Goal: Transaction & Acquisition: Subscribe to service/newsletter

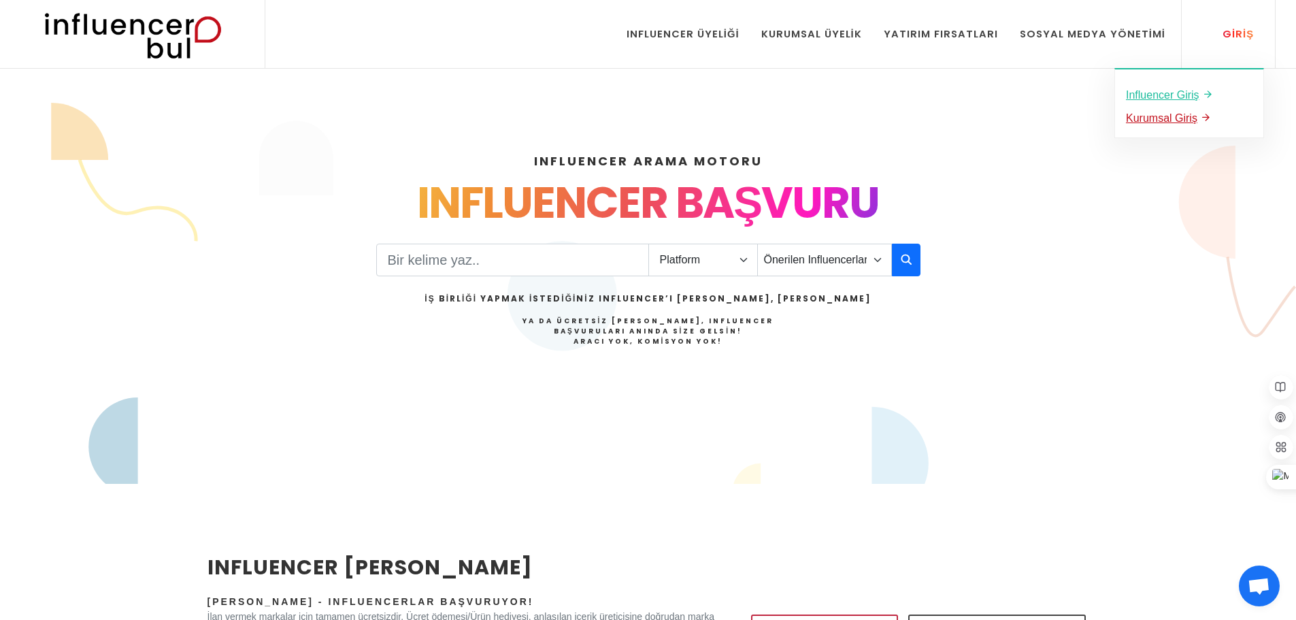
click at [1195, 112] on link "Kurumsal Giriş" at bounding box center [1189, 118] width 127 height 18
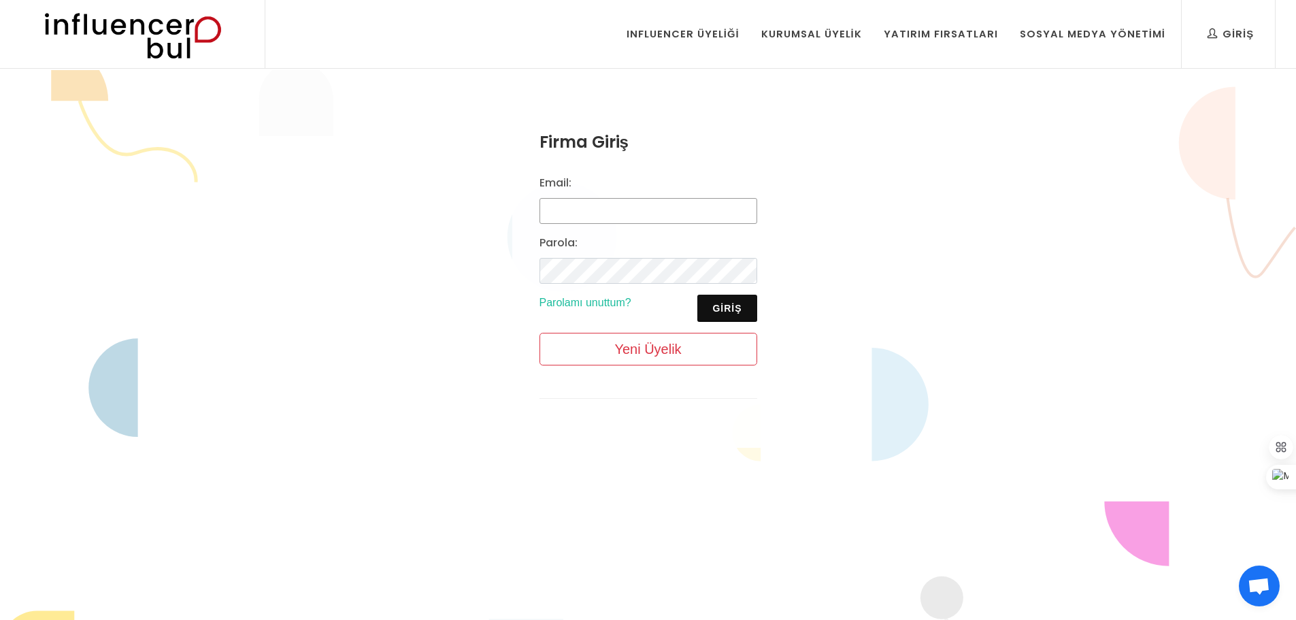
click at [609, 211] on input "Email:" at bounding box center [648, 211] width 218 height 26
click at [290, 331] on div "Firma Giriş Email: Parola: Giriş Parolamı unuttum? Yeni Üyelik" at bounding box center [648, 275] width 1296 height 410
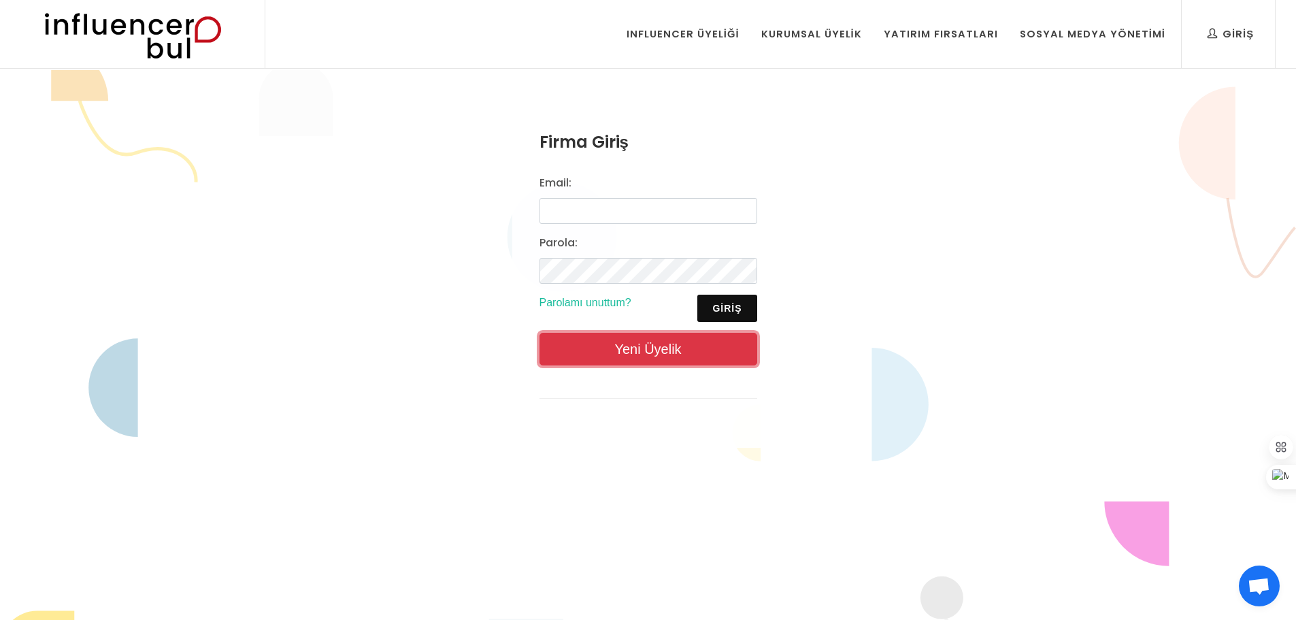
click at [709, 348] on link "Yeni Üyelik" at bounding box center [648, 349] width 218 height 33
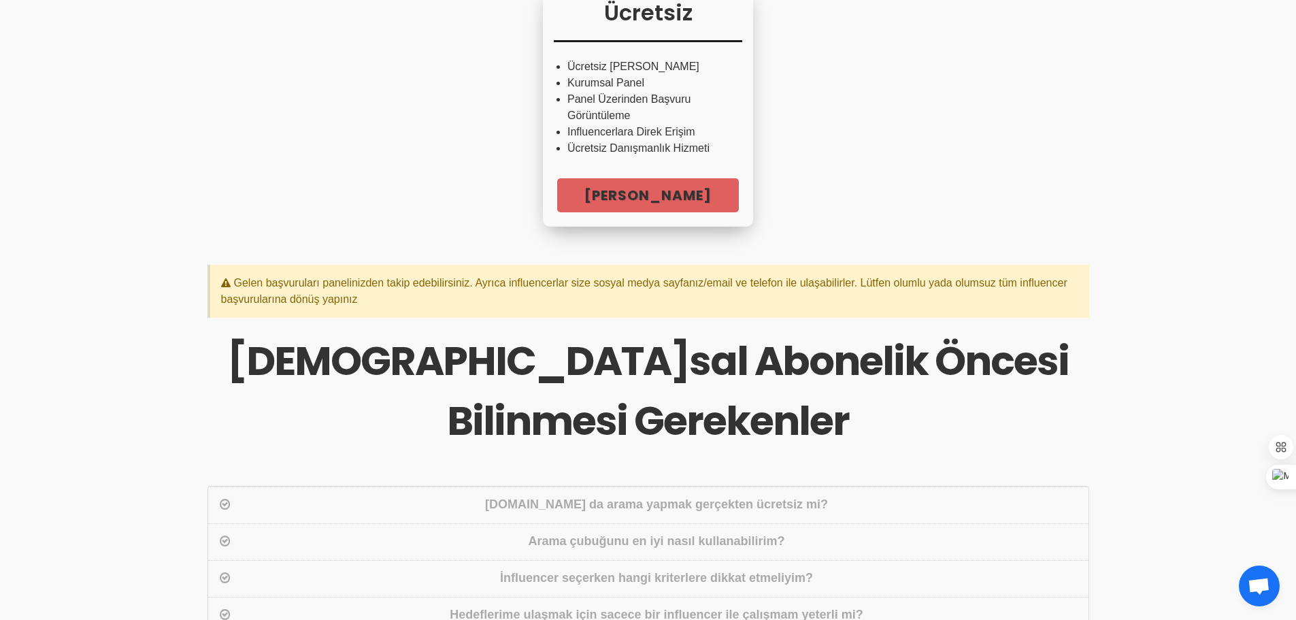
scroll to position [272, 0]
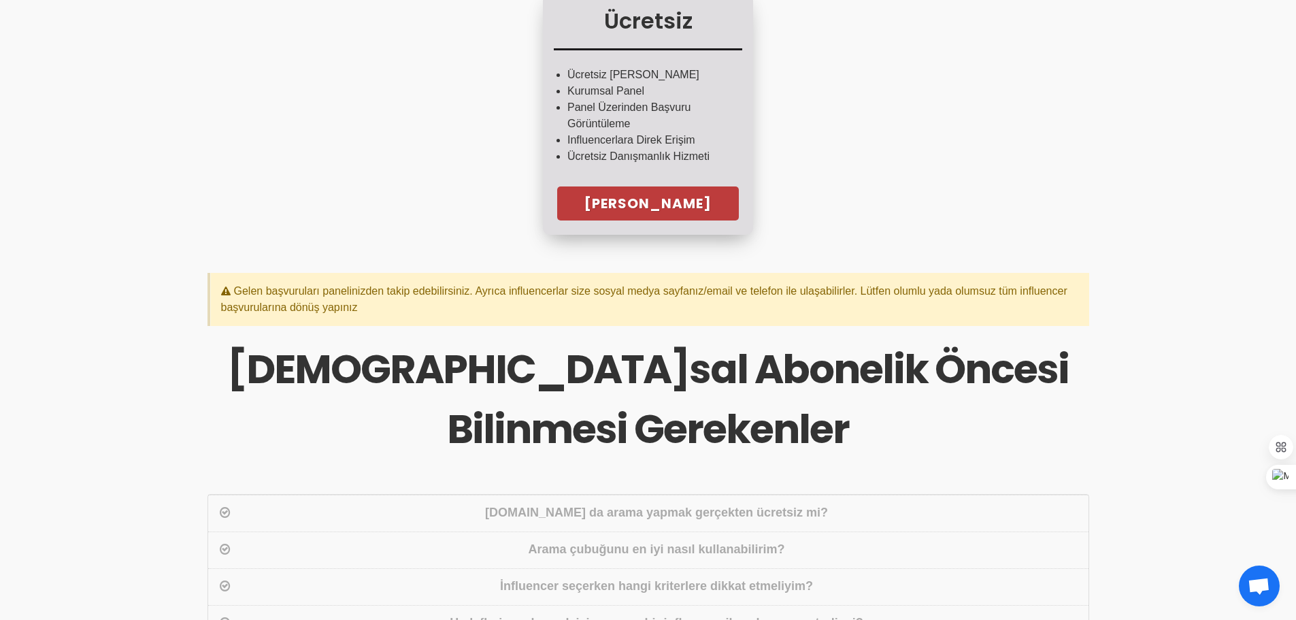
click at [634, 201] on link "Hemen Başla" at bounding box center [648, 203] width 182 height 34
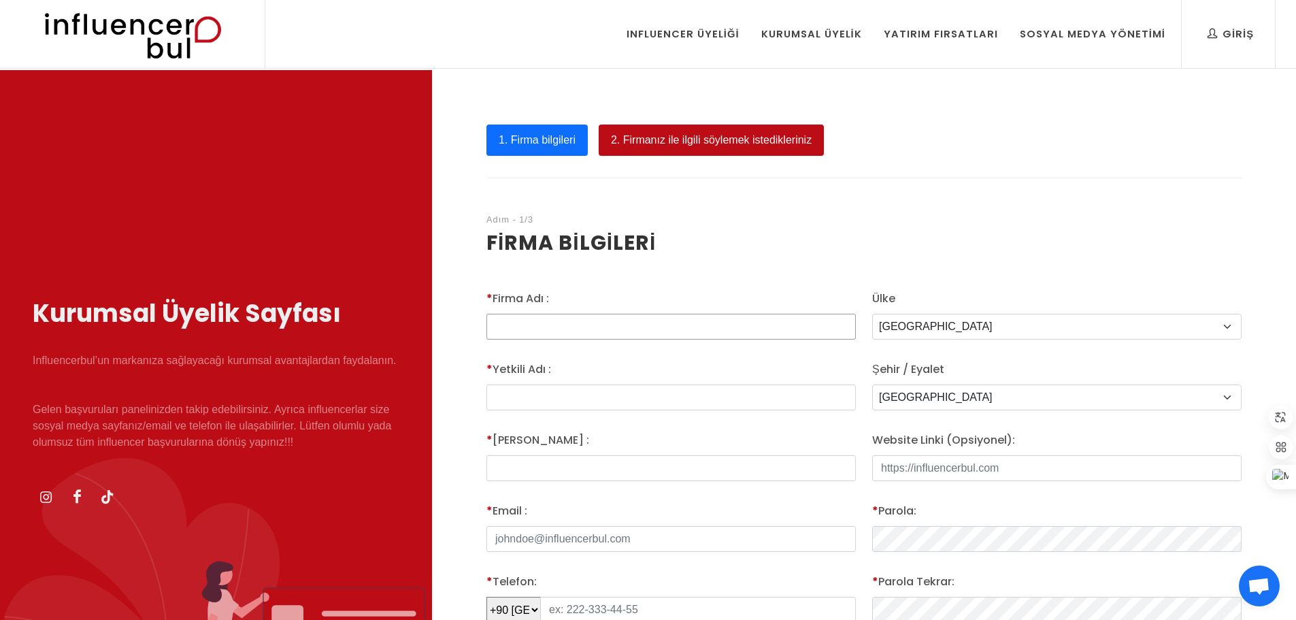
click at [577, 322] on input "* Firma Adı :" at bounding box center [670, 327] width 369 height 26
type input "Bungalov Rehberi"
click at [540, 392] on input "text" at bounding box center [670, 397] width 369 height 26
type input "Hakan"
type input "Coşar"
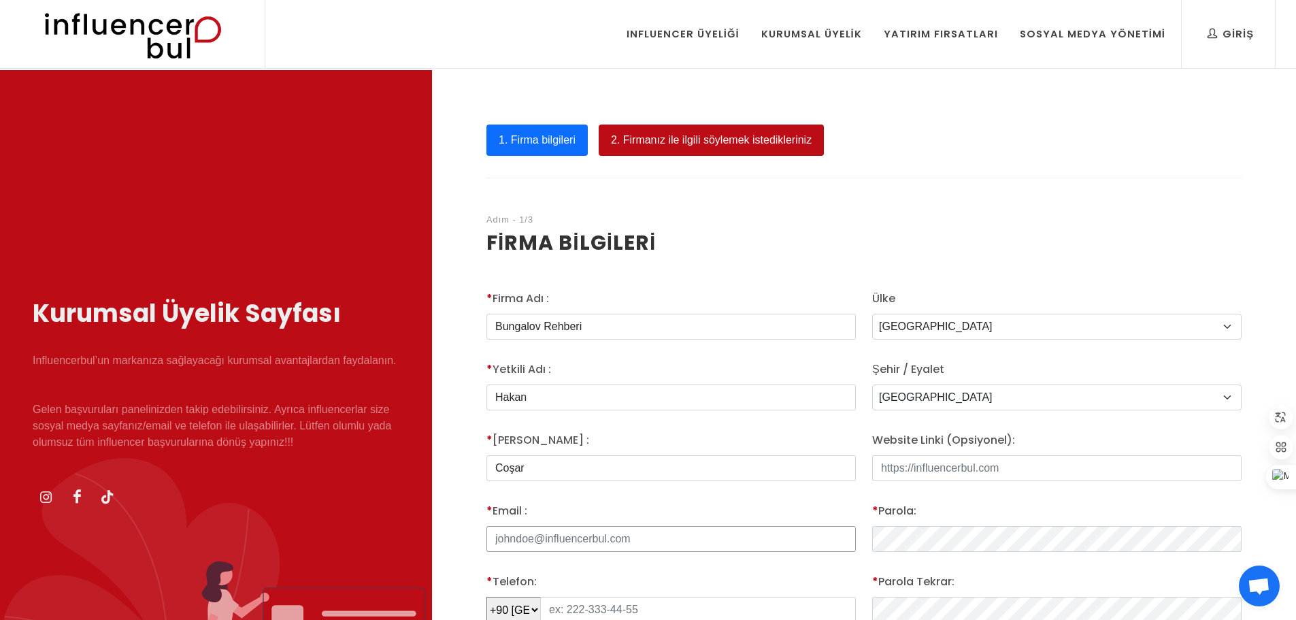
type input "hakan@pakajans.com.tr"
type input "542 633 37 56"
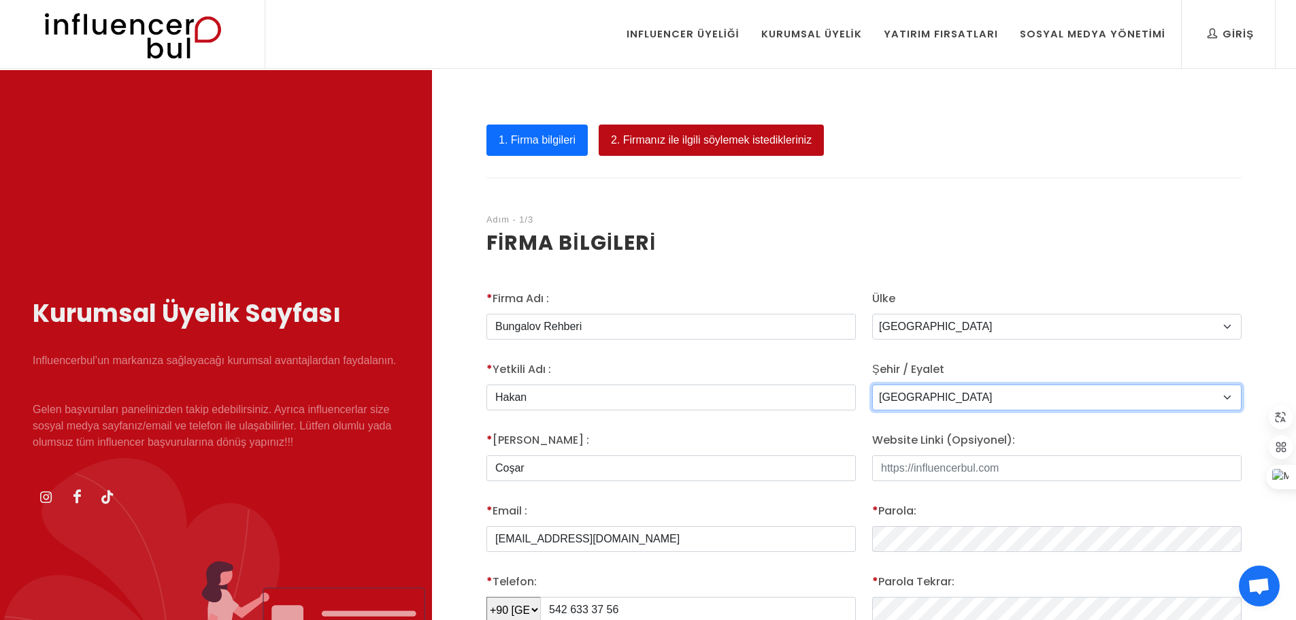
select select "3730"
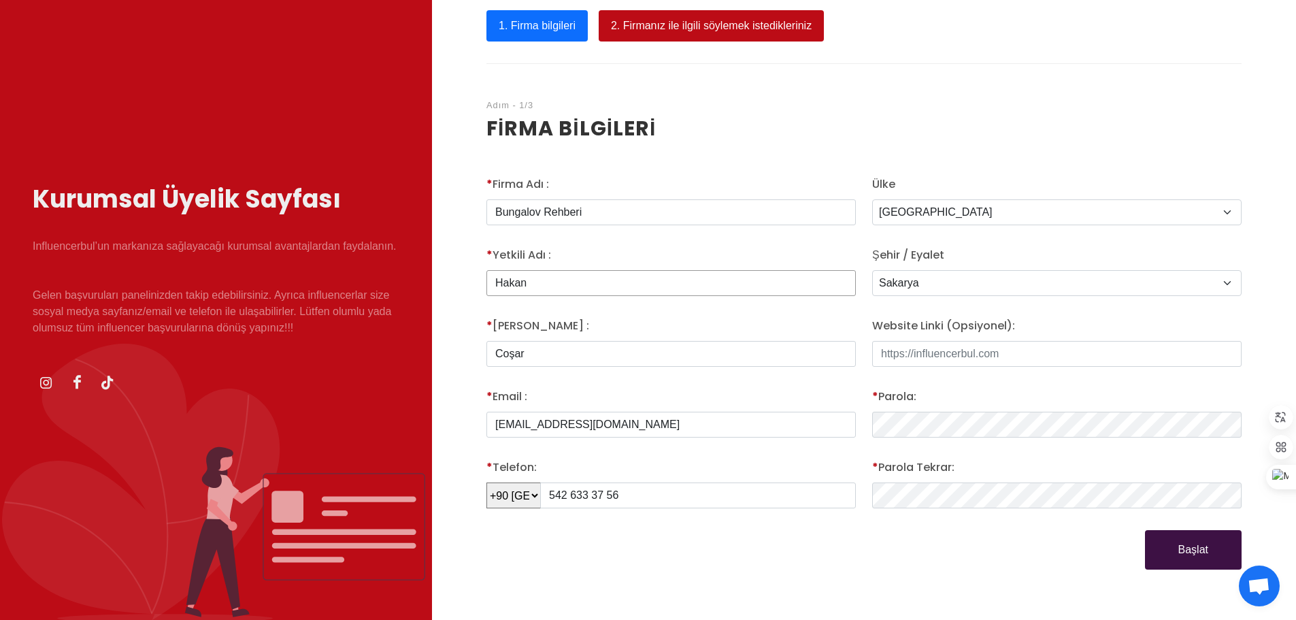
scroll to position [136, 0]
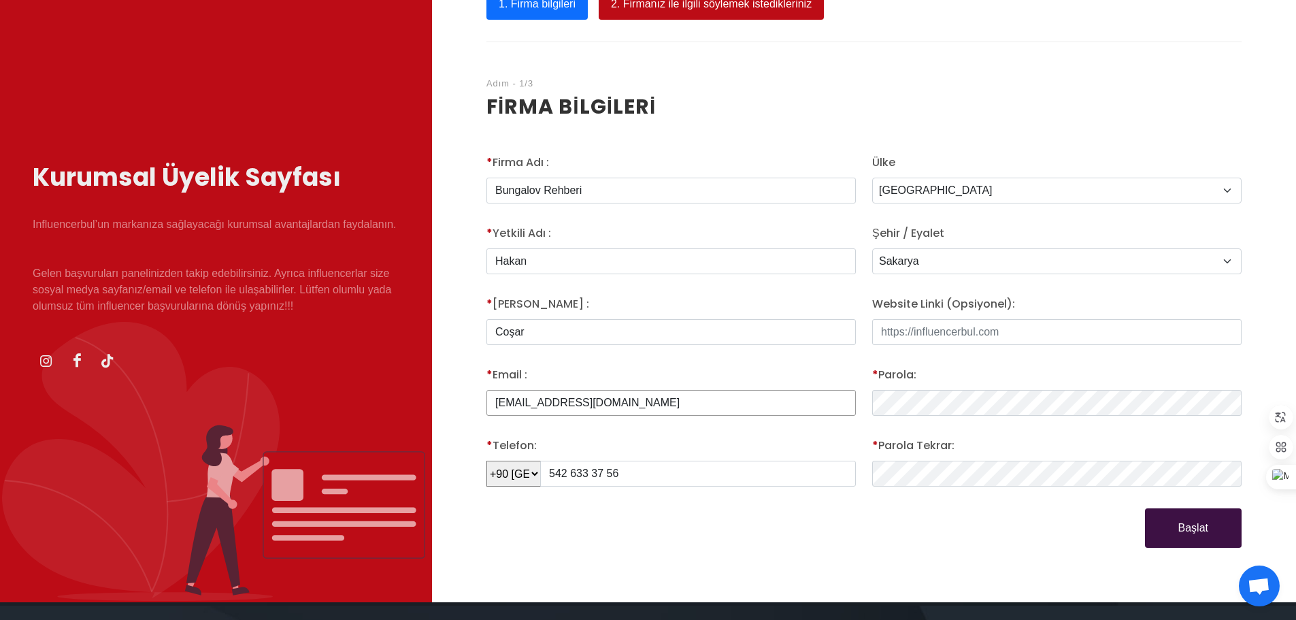
drag, startPoint x: 629, startPoint y: 403, endPoint x: 469, endPoint y: 409, distance: 160.0
click at [469, 409] on div "1. Firma bilgileri 2. Firmanız ile ilgili söylemek istedikleriniz Adım - 1/3 Fi…" at bounding box center [864, 268] width 864 height 668
type input "bungalovrehberi@gmail.com"
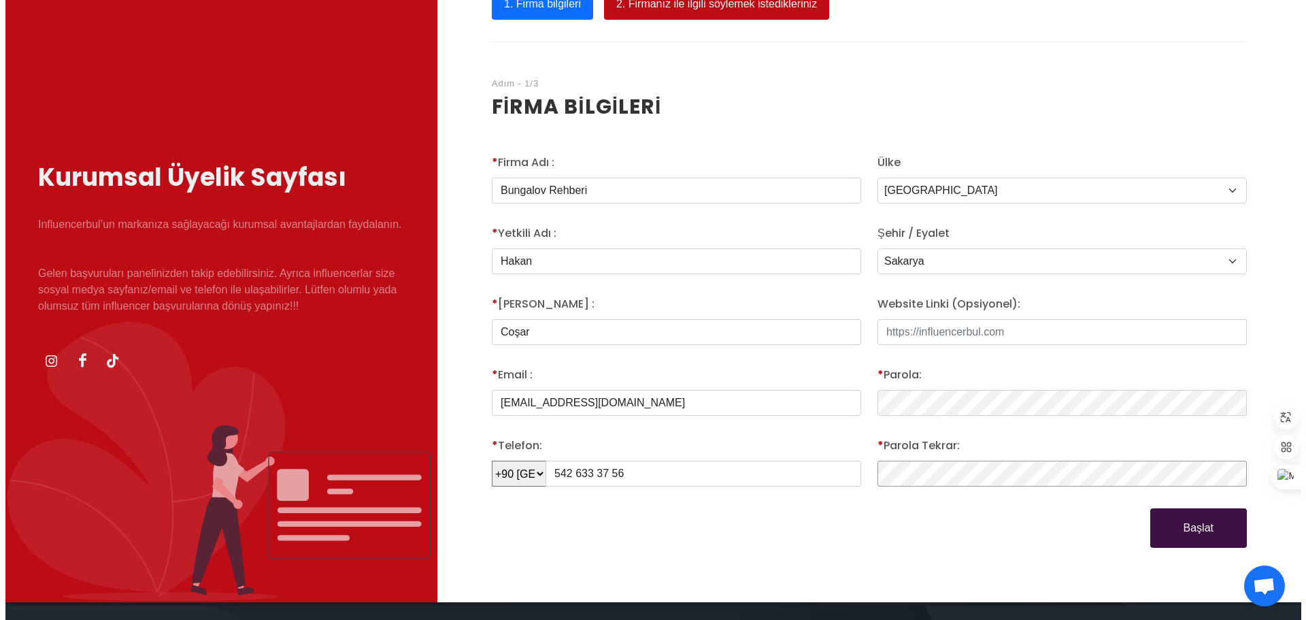
scroll to position [340, 0]
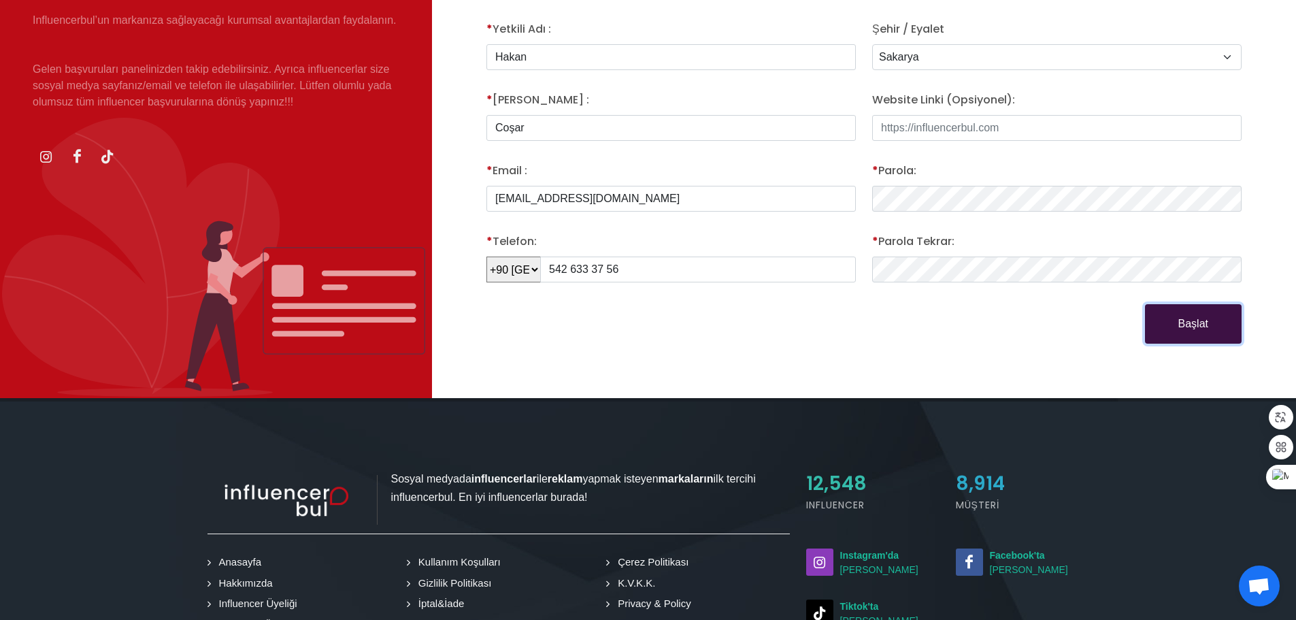
click at [1174, 318] on button "Başlat" at bounding box center [1193, 323] width 97 height 39
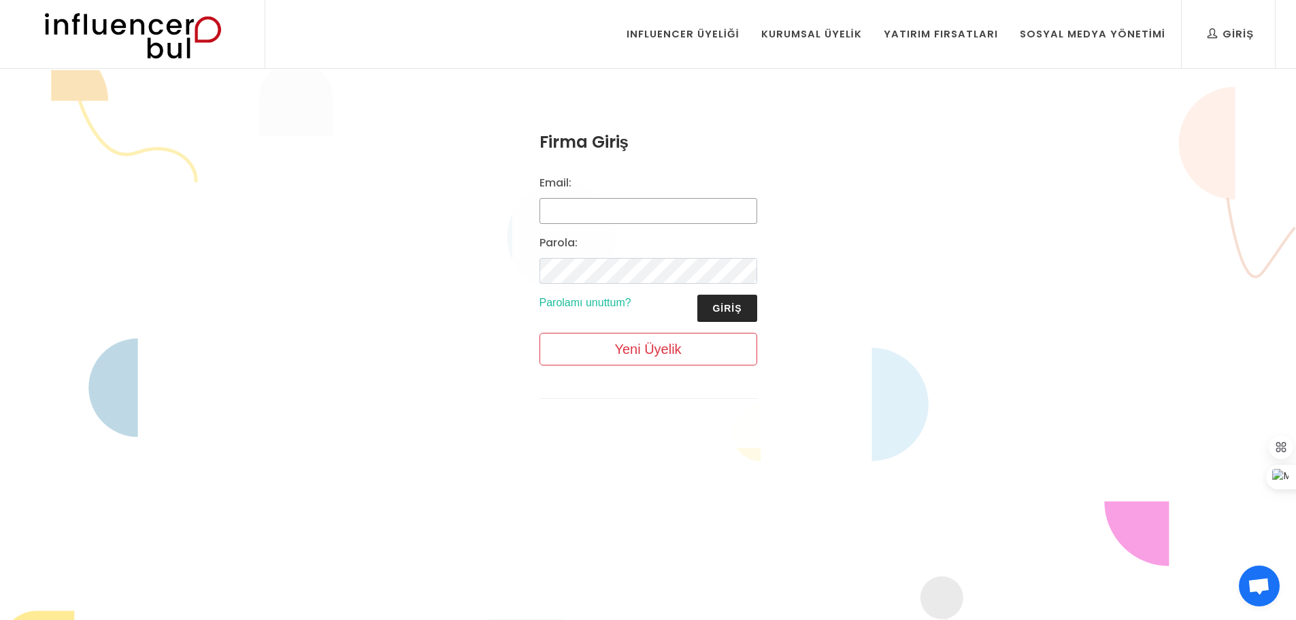
type input "[EMAIL_ADDRESS][DOMAIN_NAME]"
click at [711, 299] on button "Giriş" at bounding box center [726, 308] width 59 height 27
